Goal: Obtain resource: Obtain resource

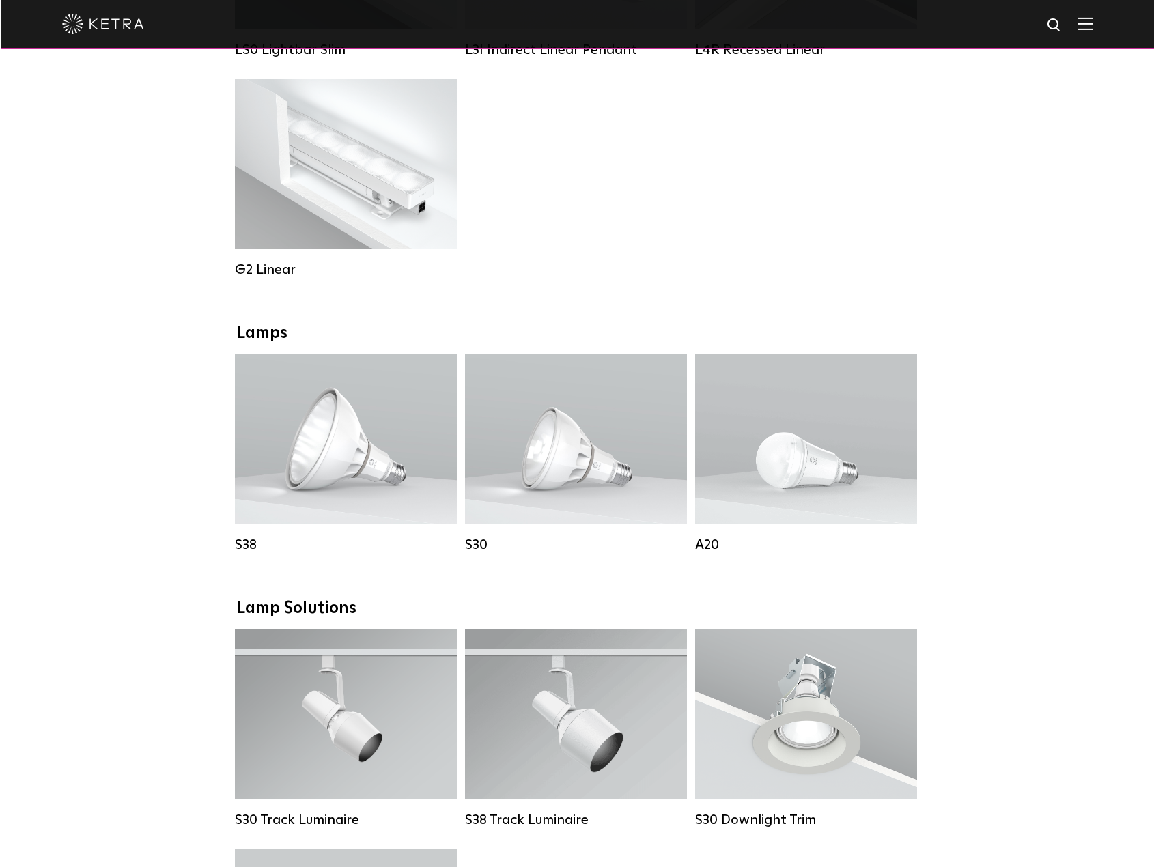
scroll to position [751, 0]
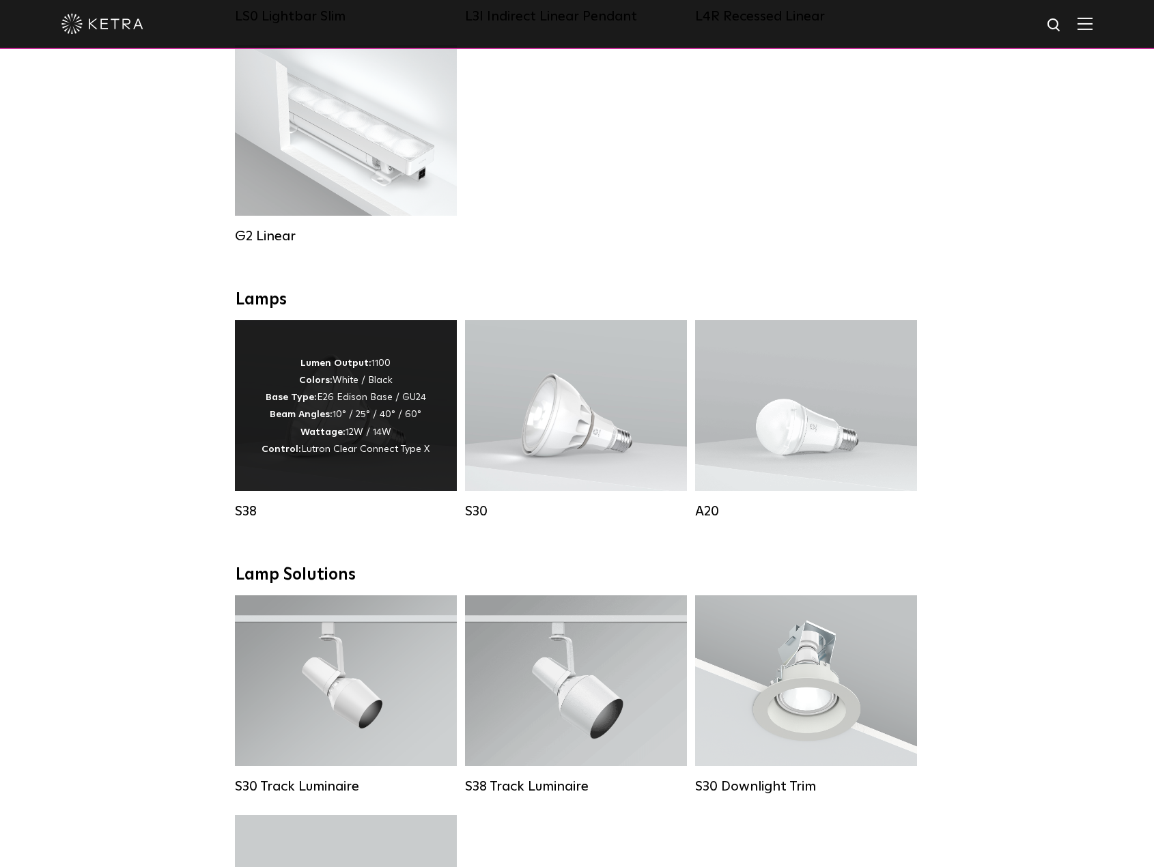
click at [296, 491] on div "Lumen Output: 1100 Colors: White / Black Base Type: E26 Edison Base / GU24 Beam…" at bounding box center [346, 405] width 222 height 171
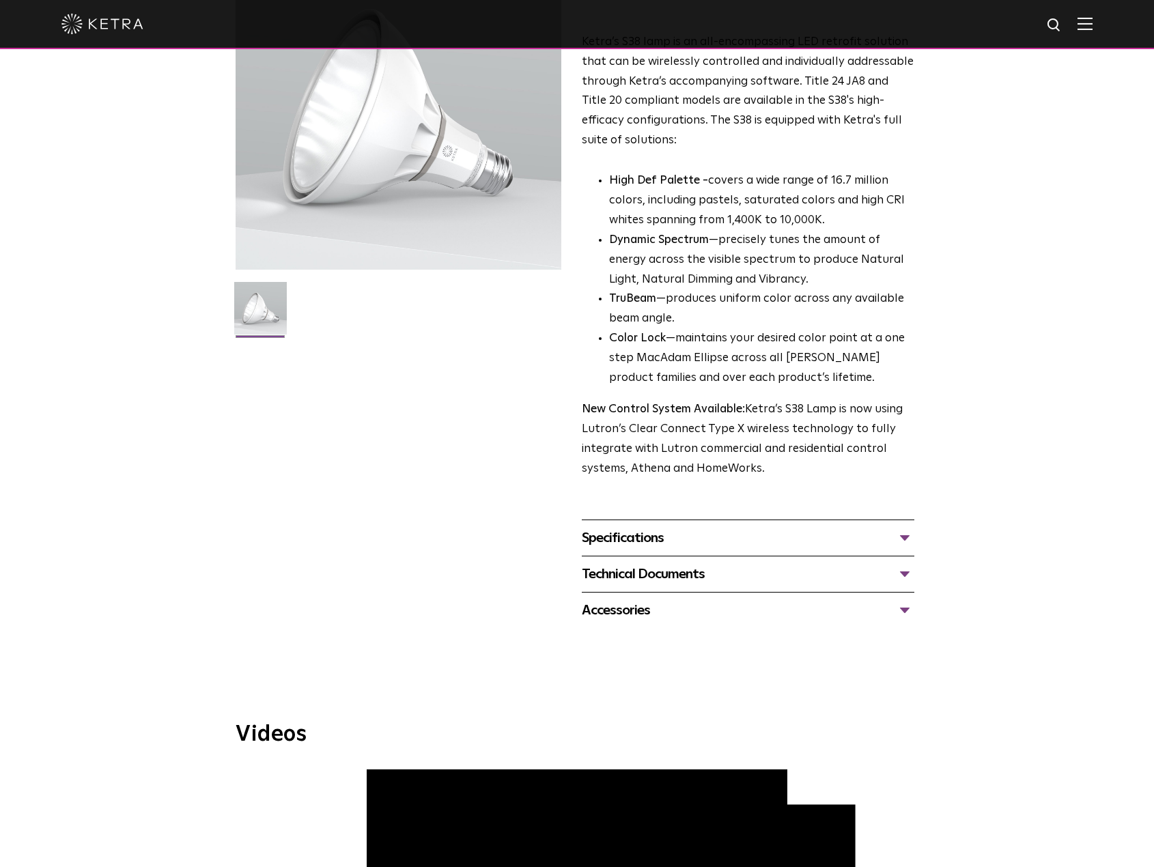
scroll to position [205, 0]
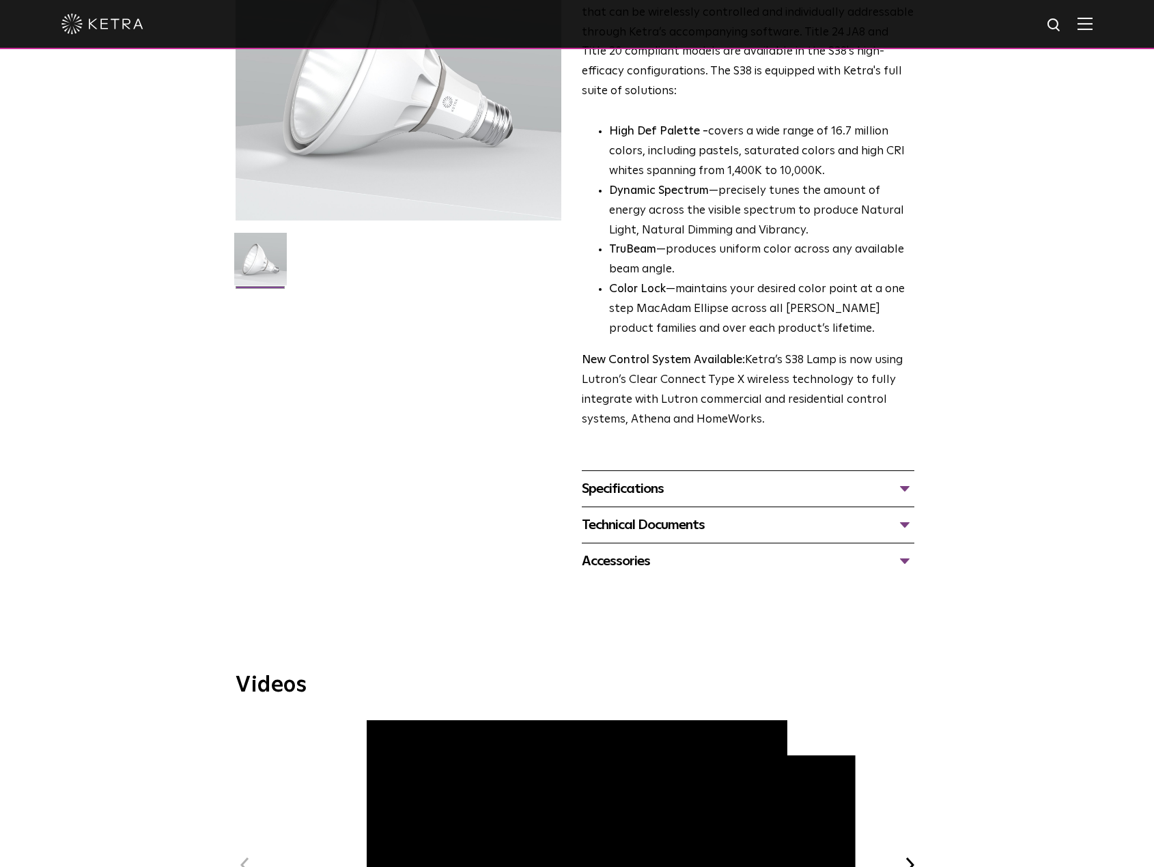
click at [902, 489] on div "Specifications" at bounding box center [748, 489] width 333 height 22
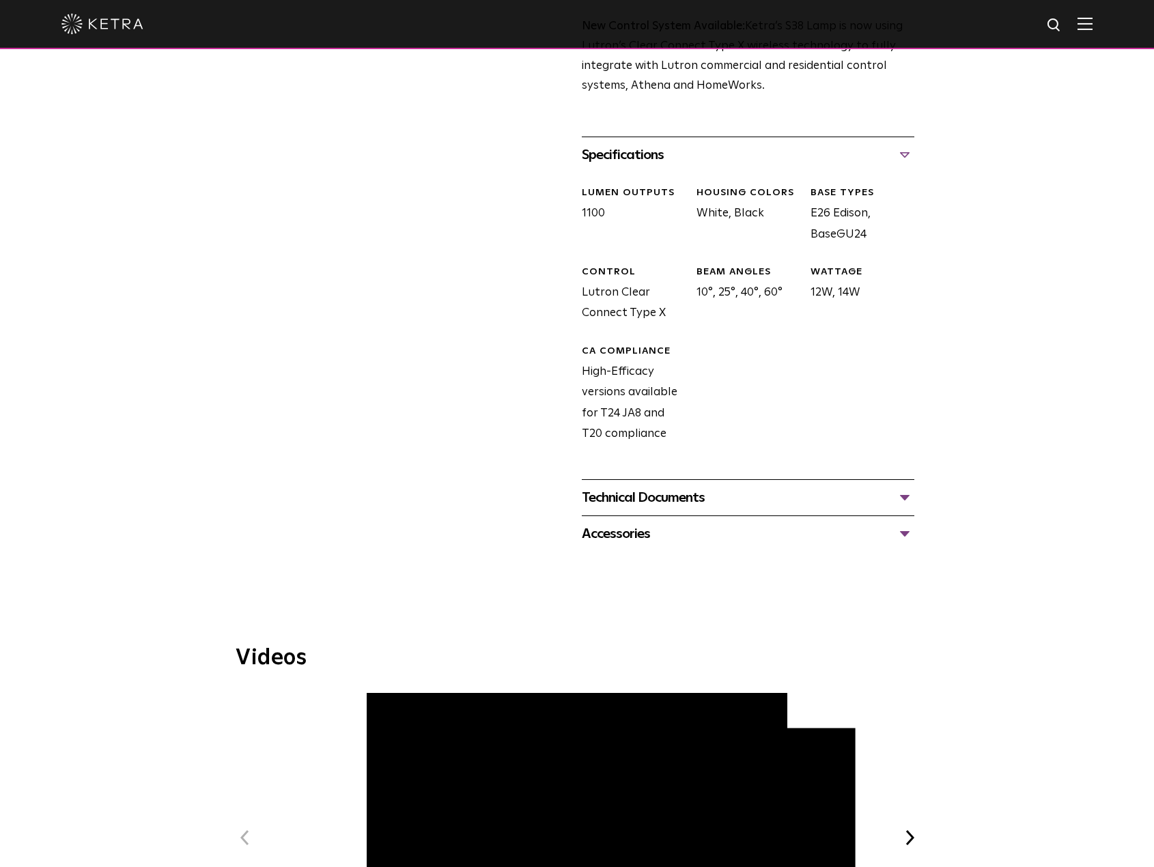
scroll to position [615, 0]
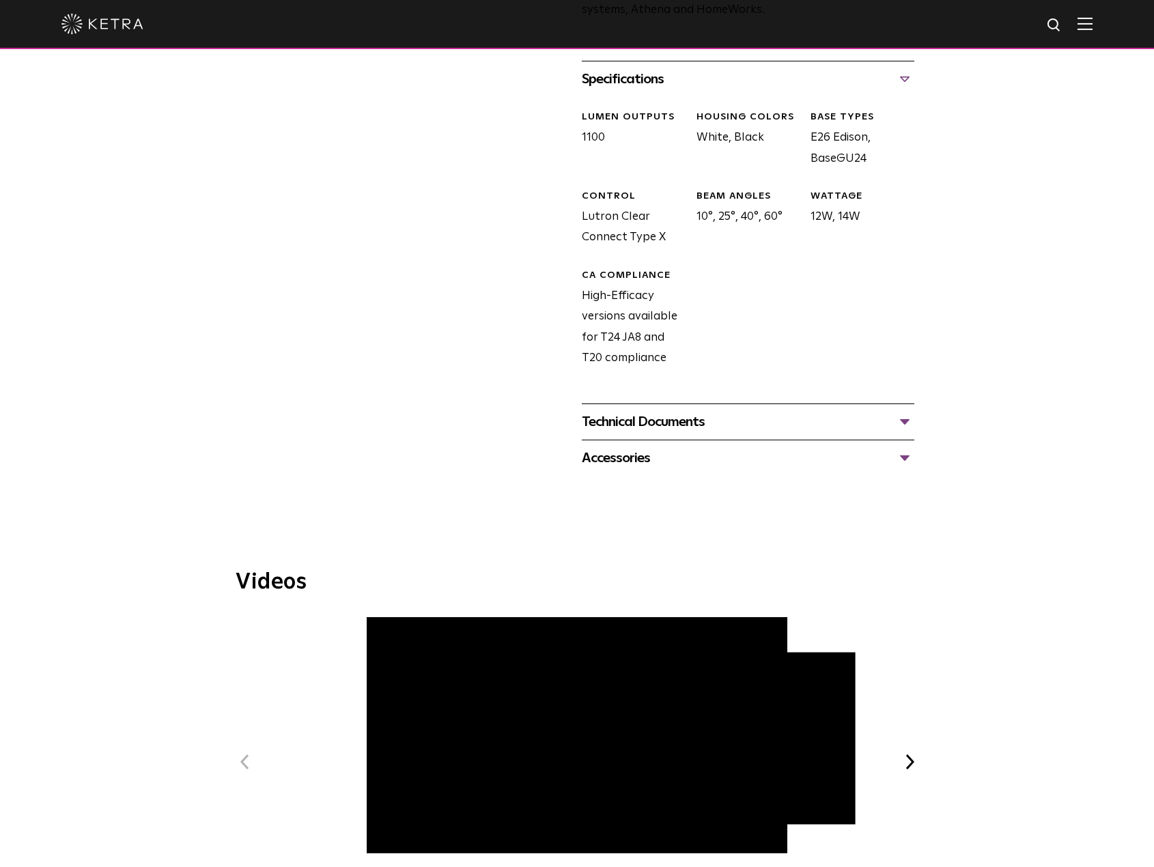
click at [903, 423] on div "Technical Documents" at bounding box center [748, 422] width 333 height 22
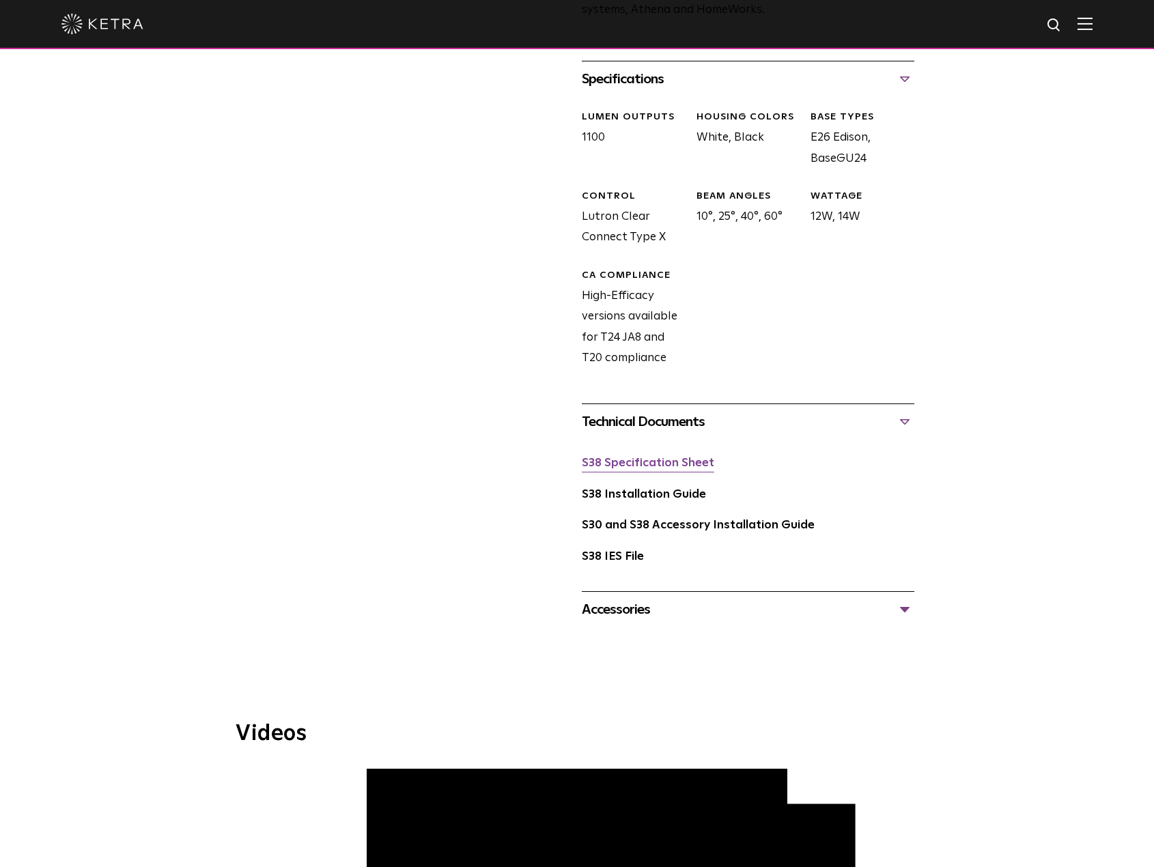
click at [650, 467] on link "S38 Specification Sheet" at bounding box center [648, 464] width 132 height 12
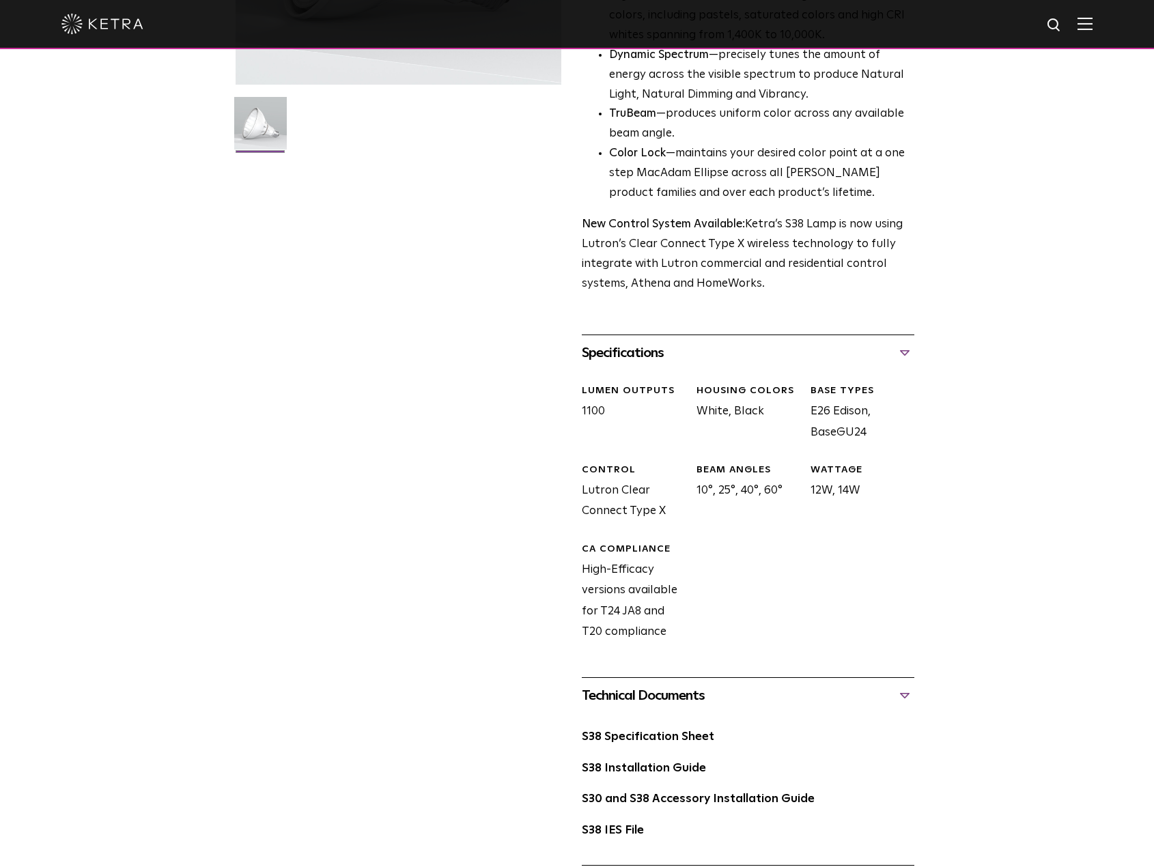
scroll to position [0, 0]
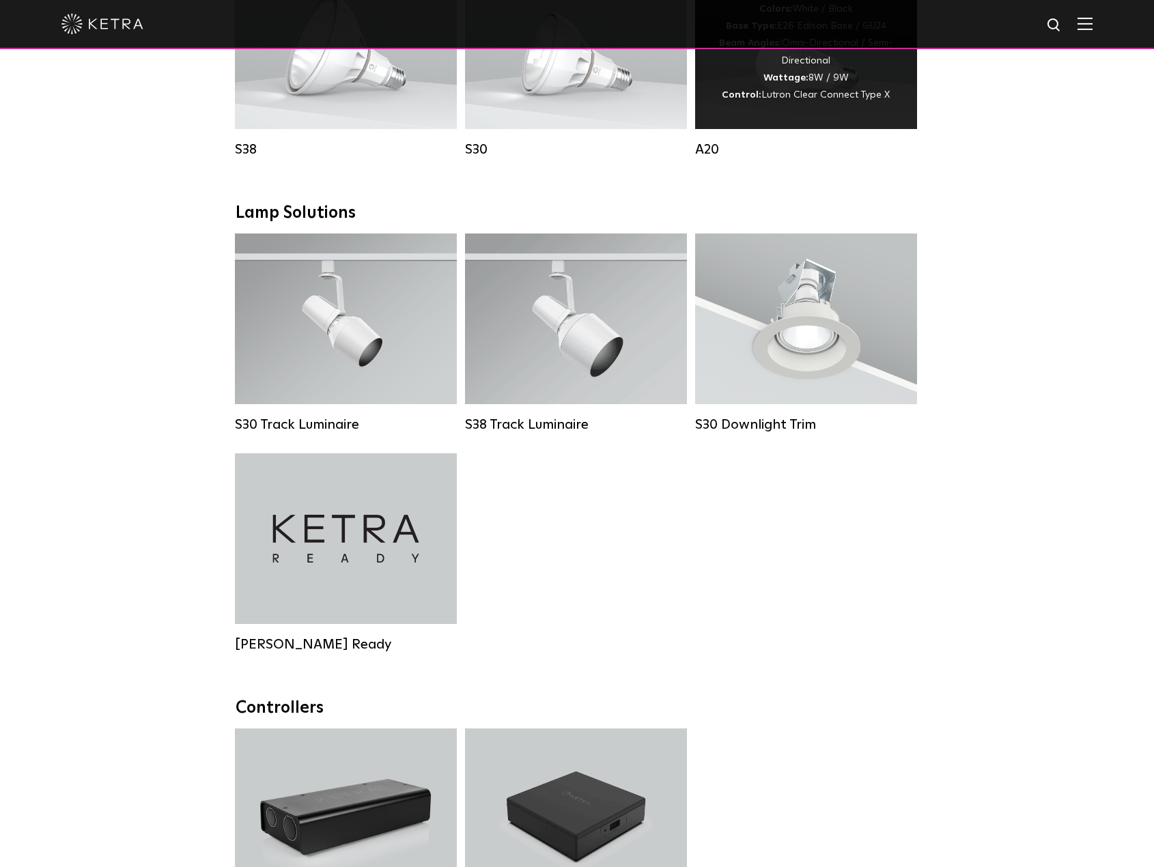
scroll to position [751, 0]
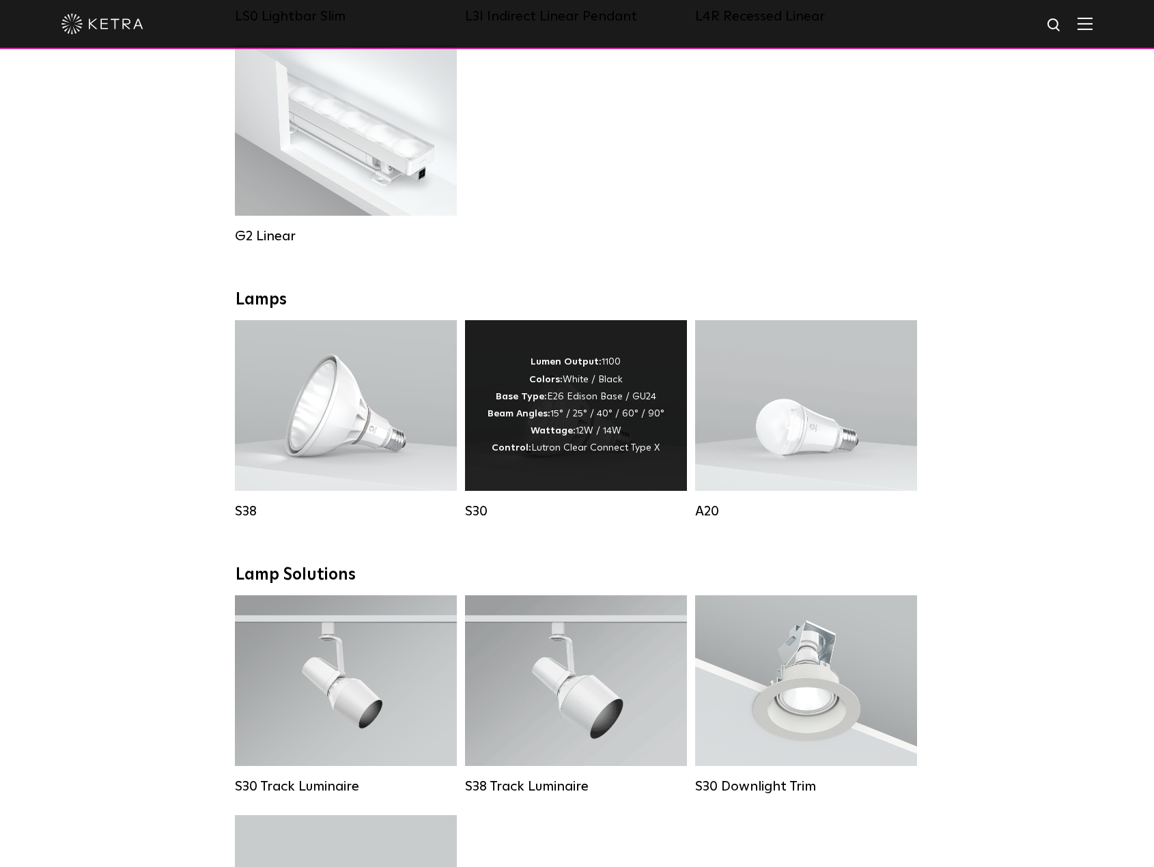
click at [571, 453] on span "Lutron Clear Connect Type X" at bounding box center [595, 448] width 128 height 10
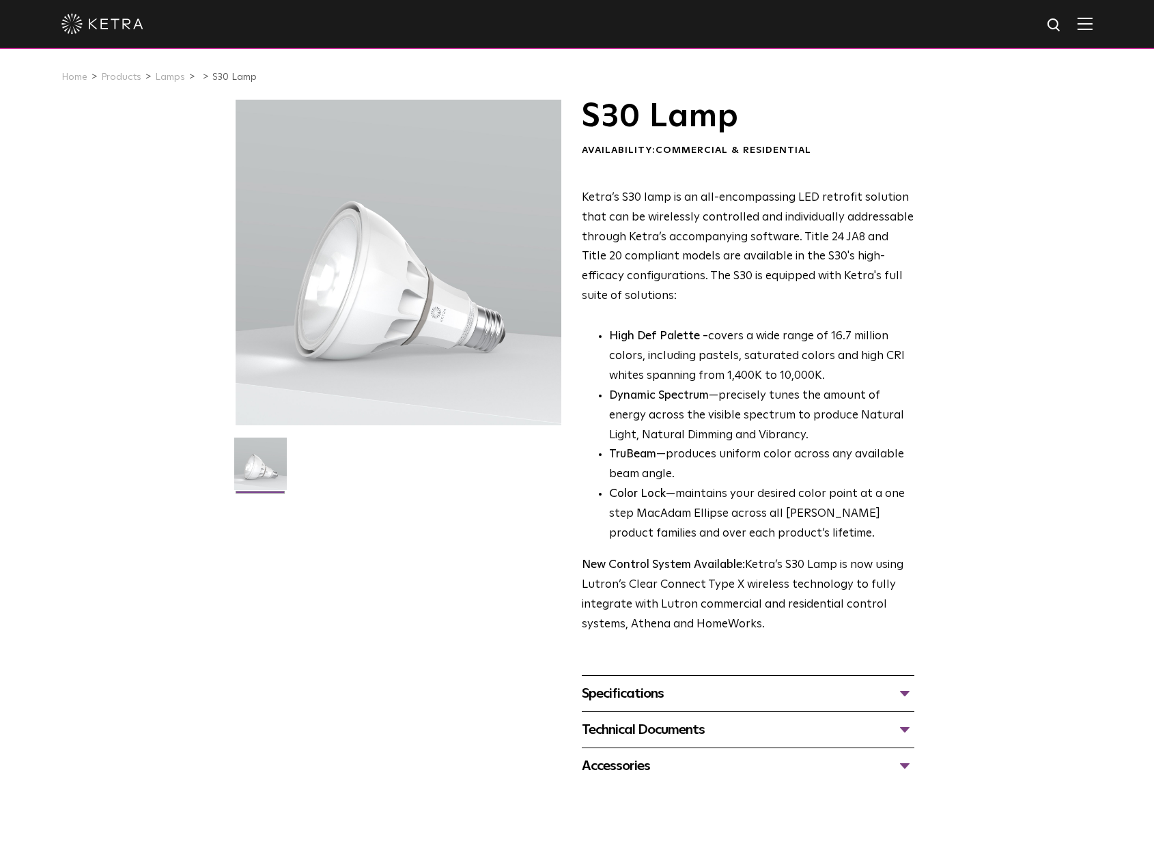
click at [900, 733] on div "Technical Documents" at bounding box center [748, 730] width 333 height 22
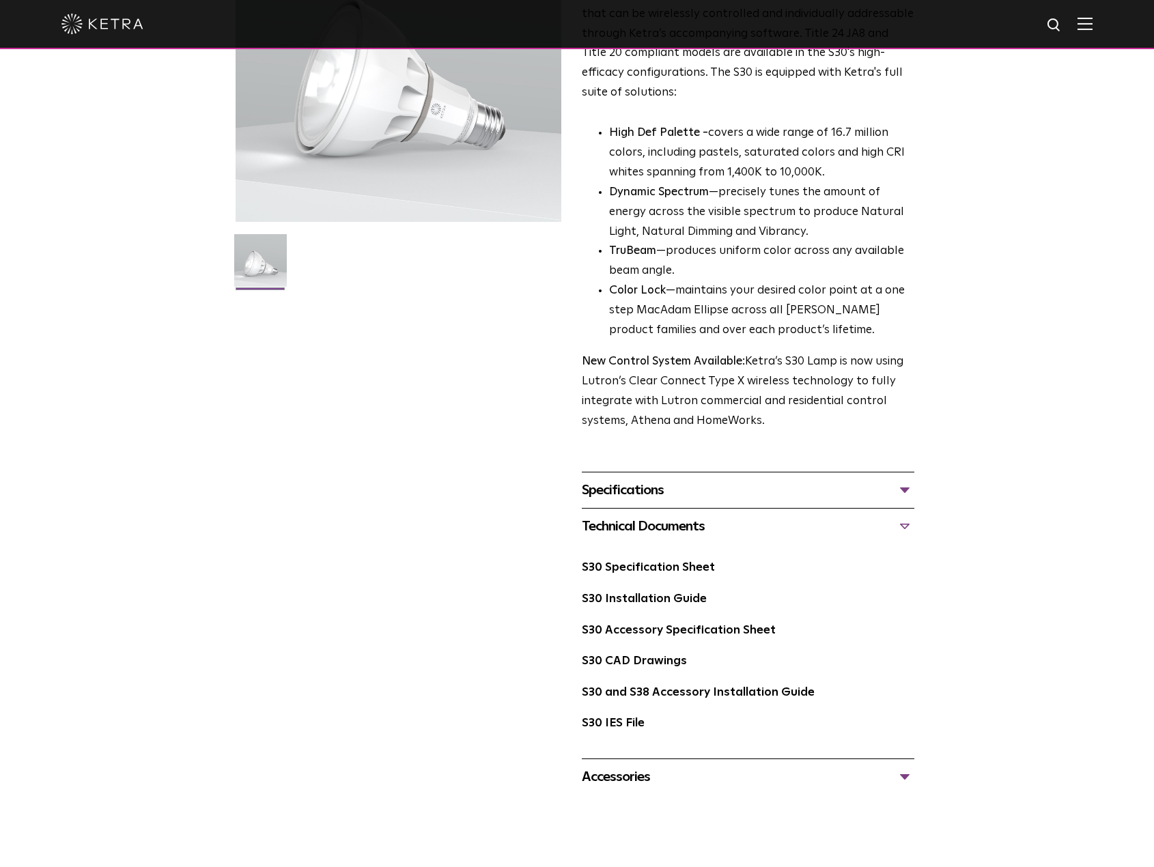
scroll to position [205, 0]
click at [653, 571] on link "S30 Specification Sheet" at bounding box center [648, 567] width 133 height 12
